Goal: Task Accomplishment & Management: Manage account settings

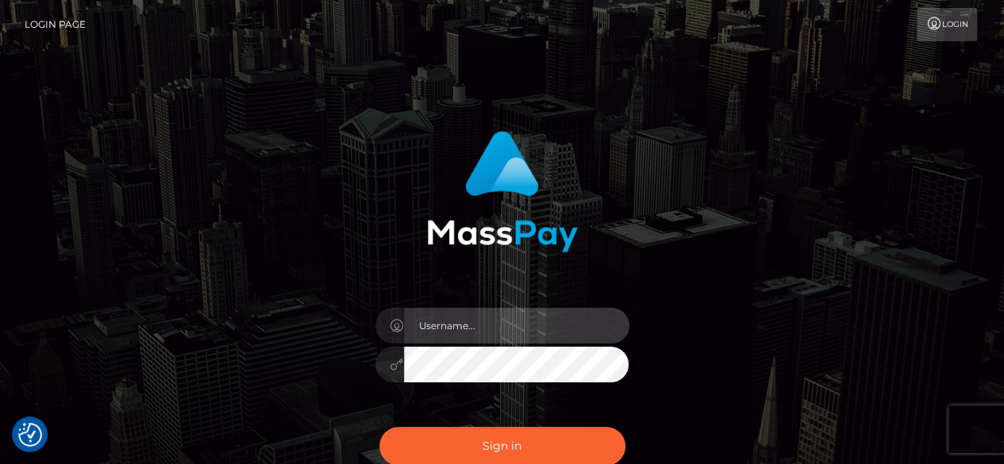
click at [487, 329] on input "text" at bounding box center [516, 326] width 225 height 36
type input "ndegwaah@gmail.com"
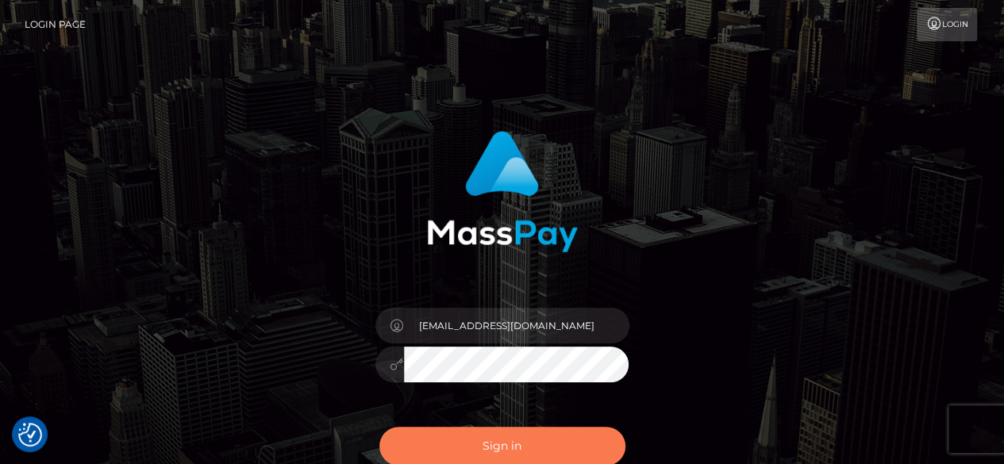
click at [492, 449] on button "Sign in" at bounding box center [502, 446] width 246 height 39
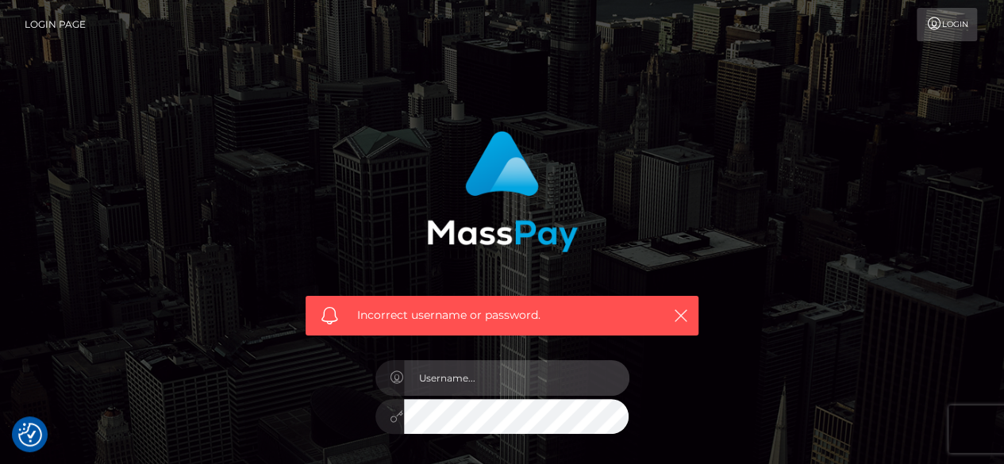
click at [521, 383] on input "text" at bounding box center [516, 378] width 225 height 36
type input "[EMAIL_ADDRESS][DOMAIN_NAME]"
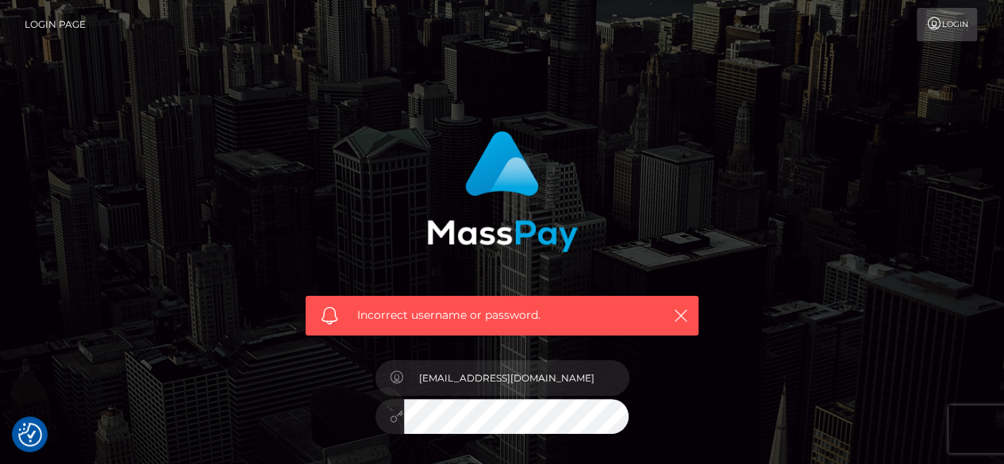
click at [745, 353] on div "Incorrect username or password. [EMAIL_ADDRESS][DOMAIN_NAME]" at bounding box center [502, 347] width 905 height 456
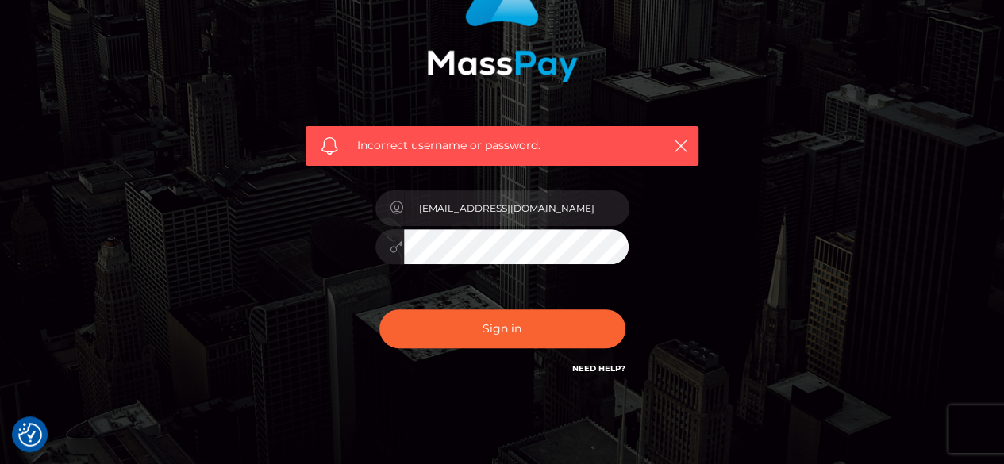
scroll to position [222, 0]
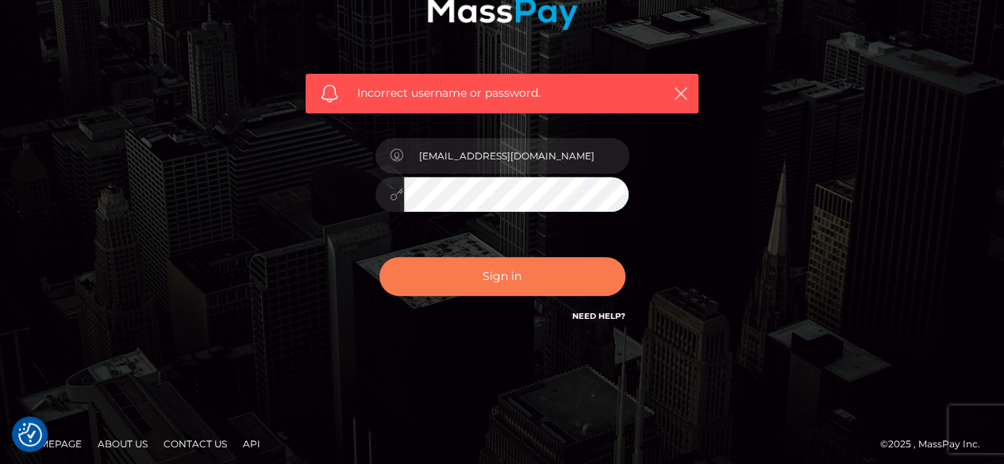
click at [525, 277] on button "Sign in" at bounding box center [502, 276] width 246 height 39
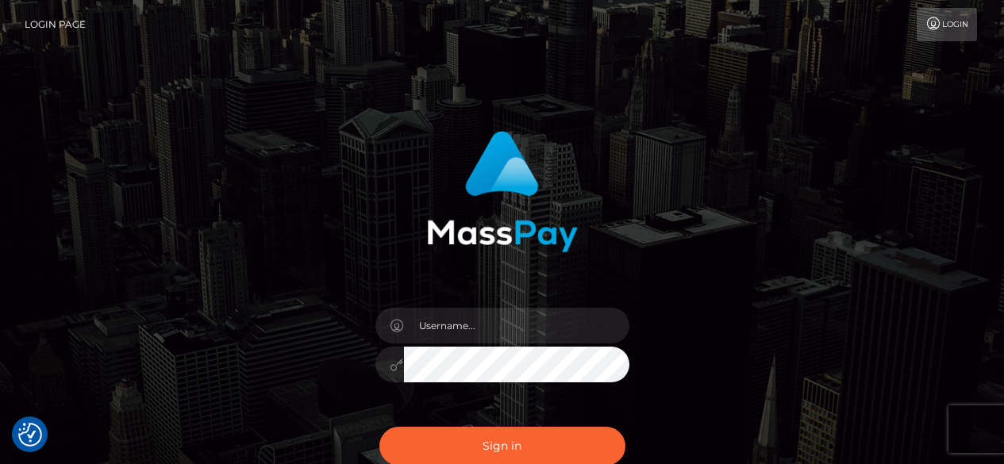
checkbox input "true"
